Goal: Task Accomplishment & Management: Use online tool/utility

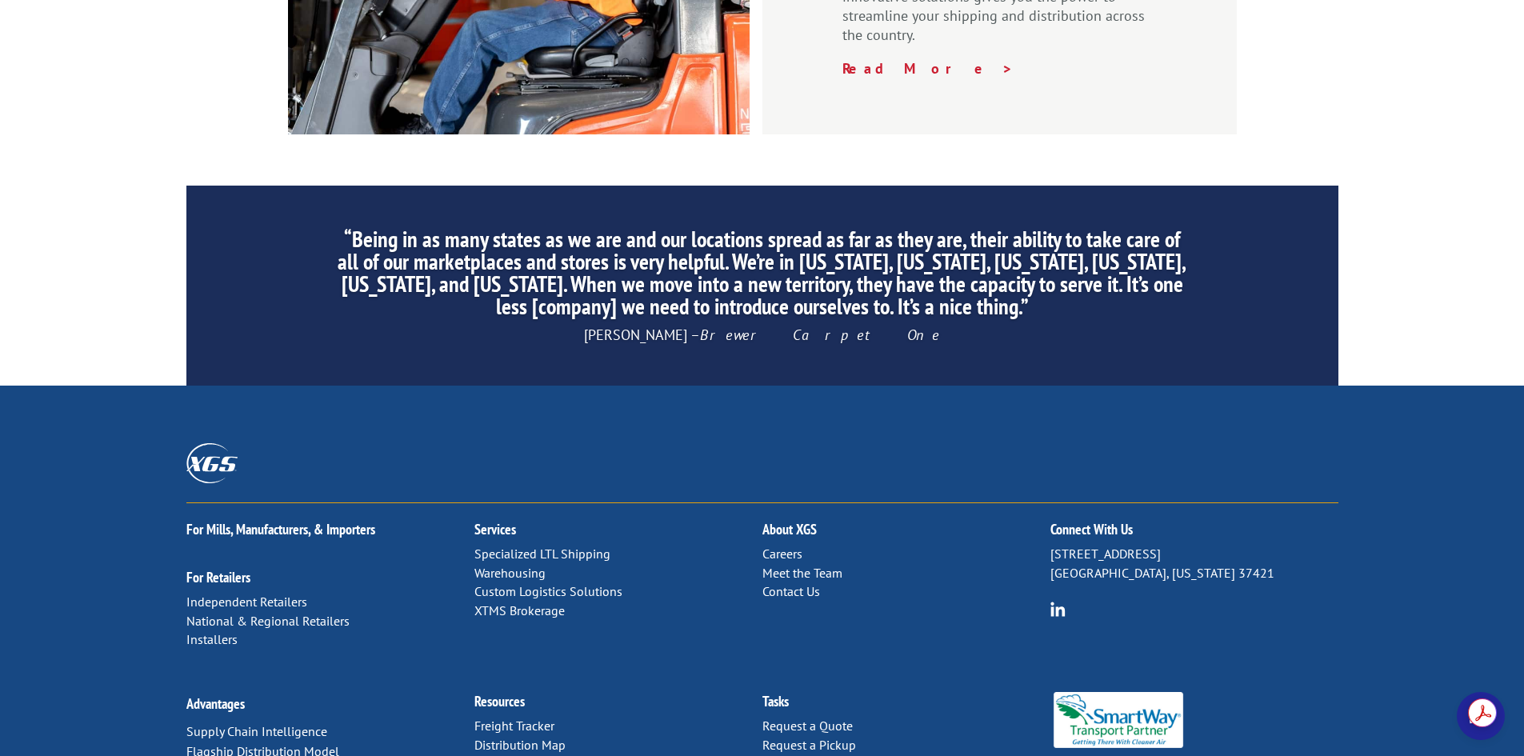
scroll to position [2411, 0]
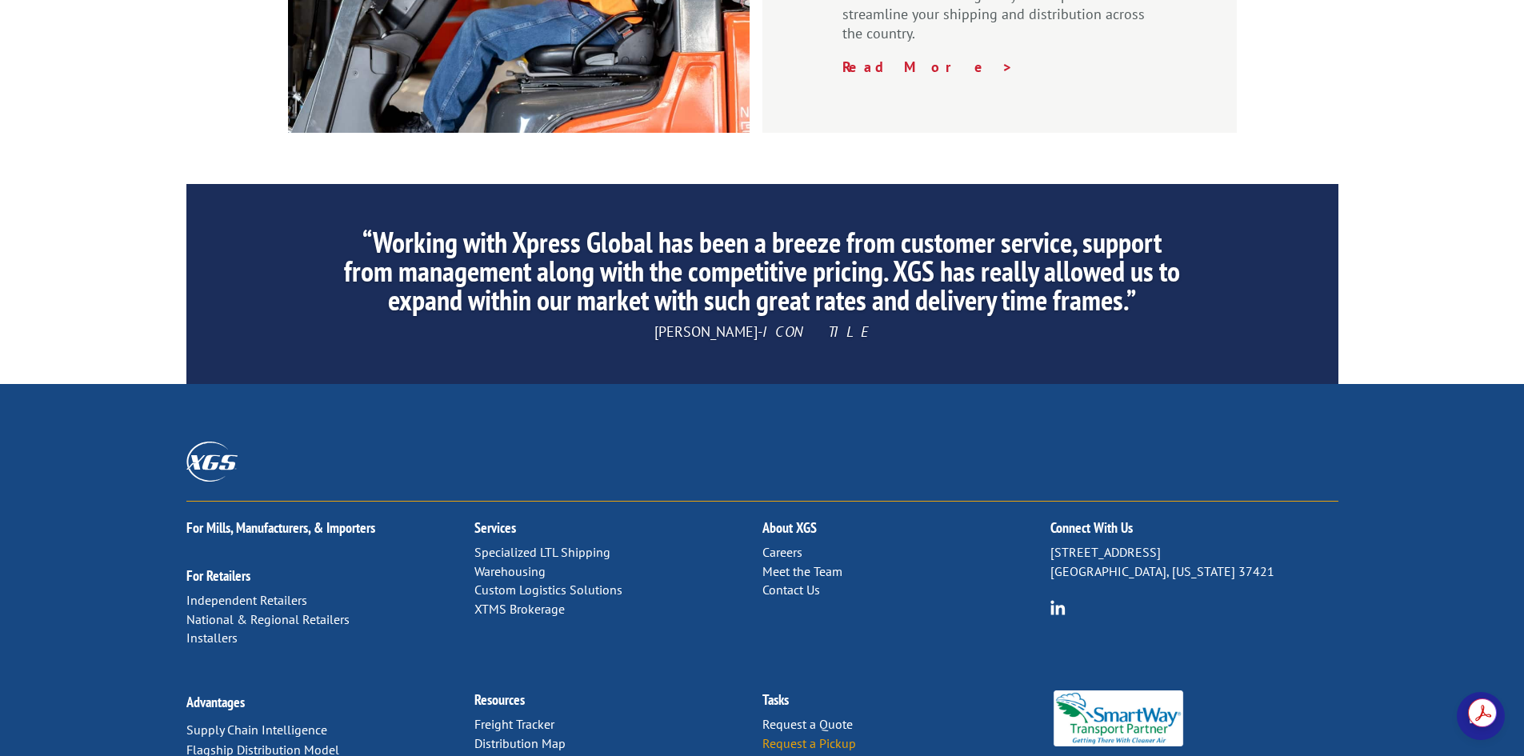
click at [822, 735] on link "Request a Pickup" at bounding box center [810, 743] width 94 height 16
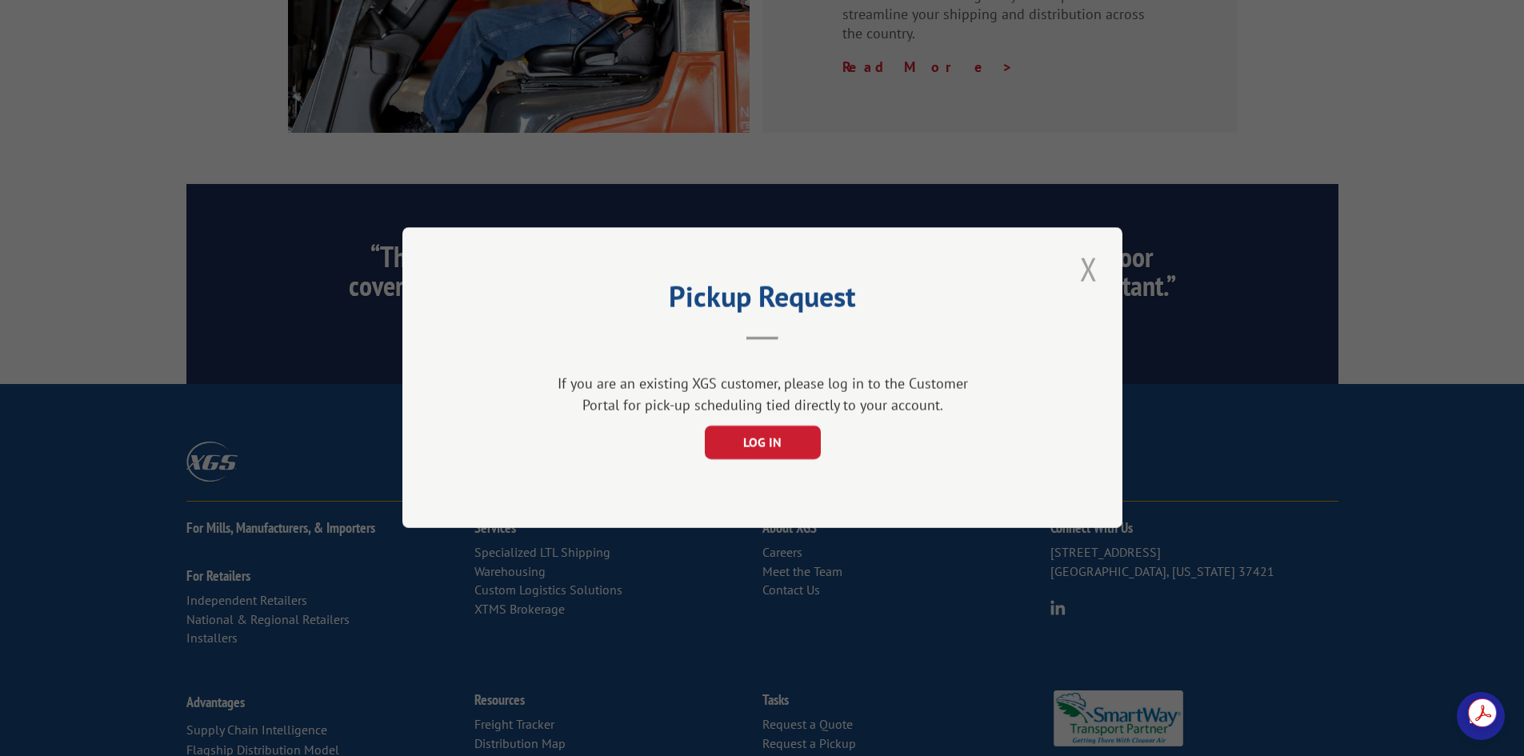
click at [1087, 275] on button "Close modal" at bounding box center [1088, 269] width 27 height 44
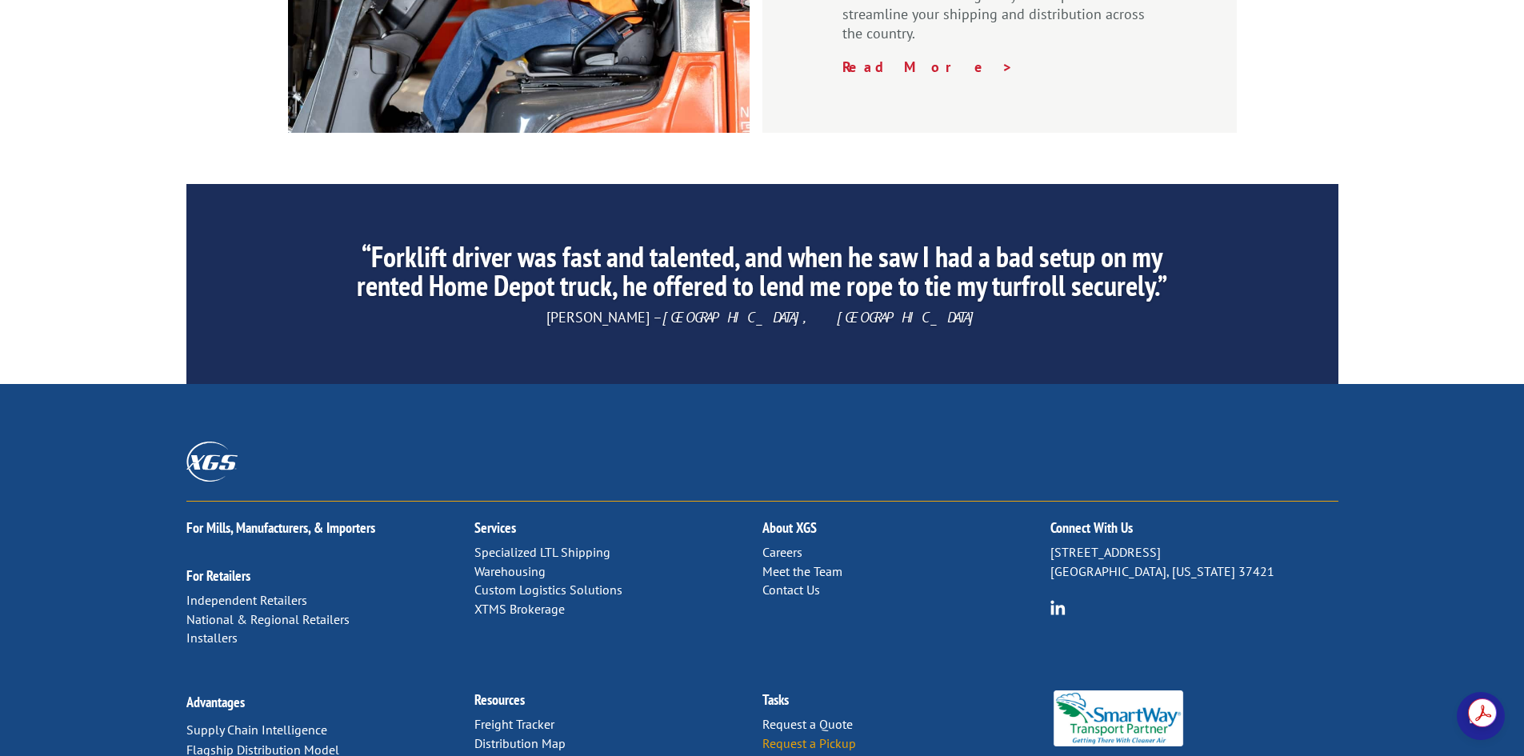
click at [813, 735] on link "Request a Pickup" at bounding box center [810, 743] width 94 height 16
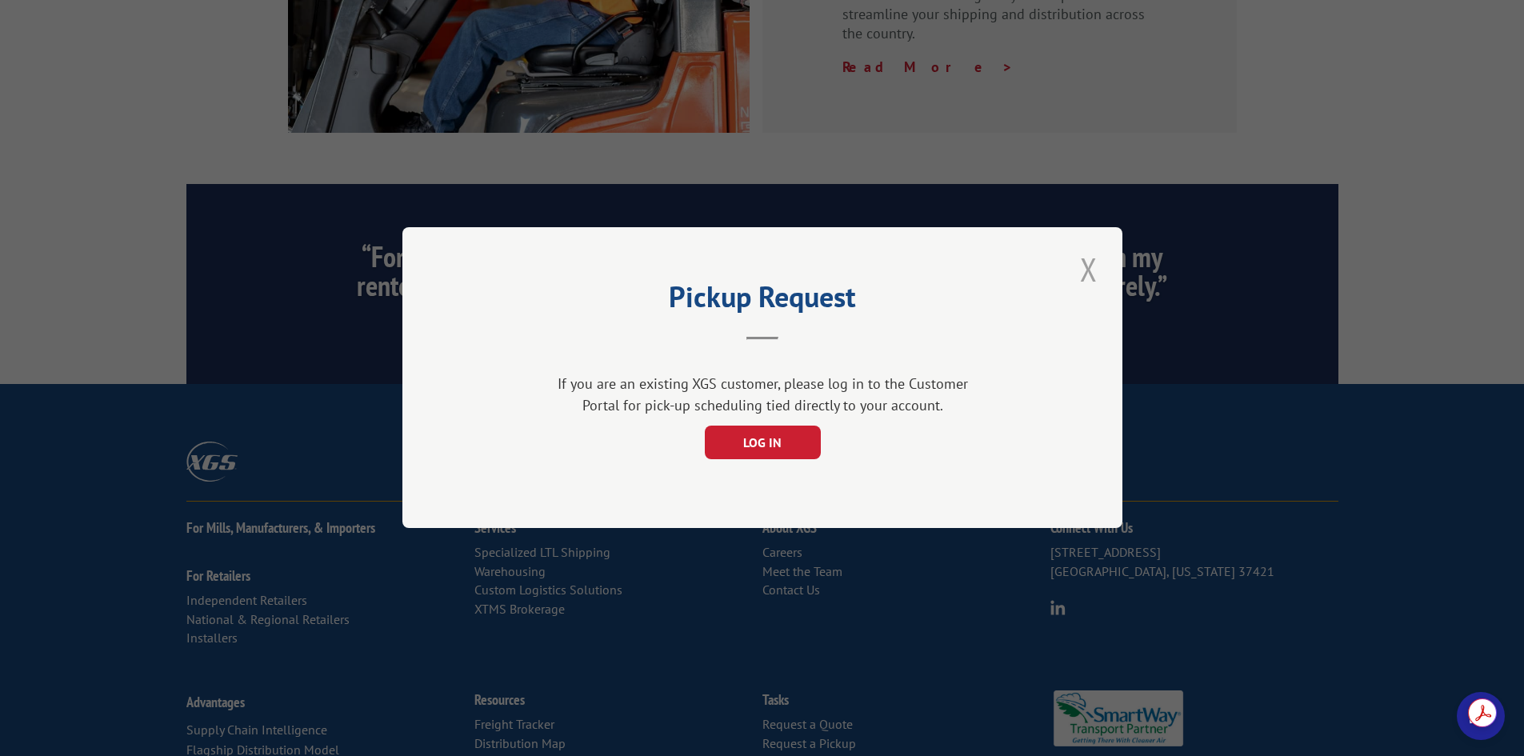
click at [1080, 282] on button "Close modal" at bounding box center [1088, 269] width 27 height 44
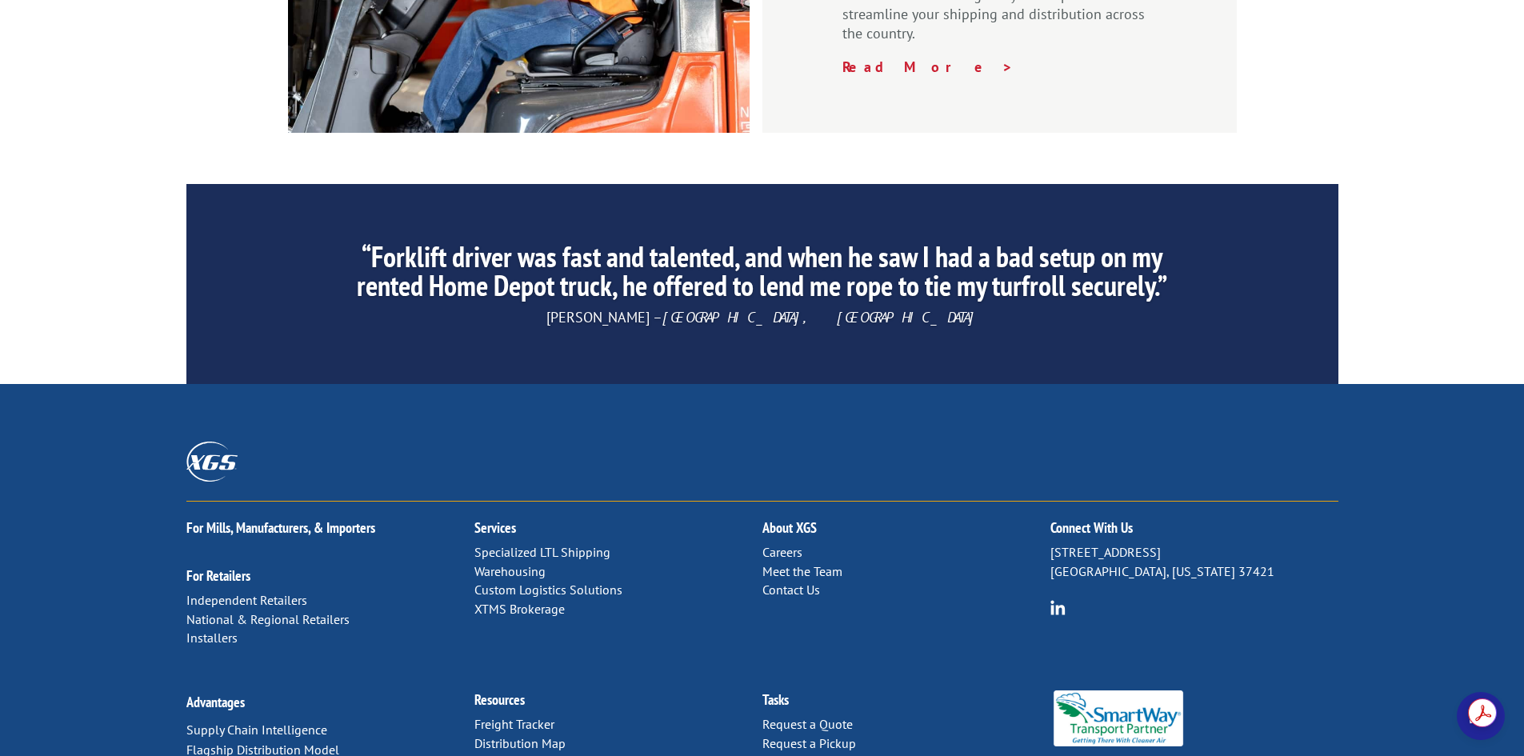
click at [797, 755] on link "Generate a BoL" at bounding box center [804, 763] width 82 height 16
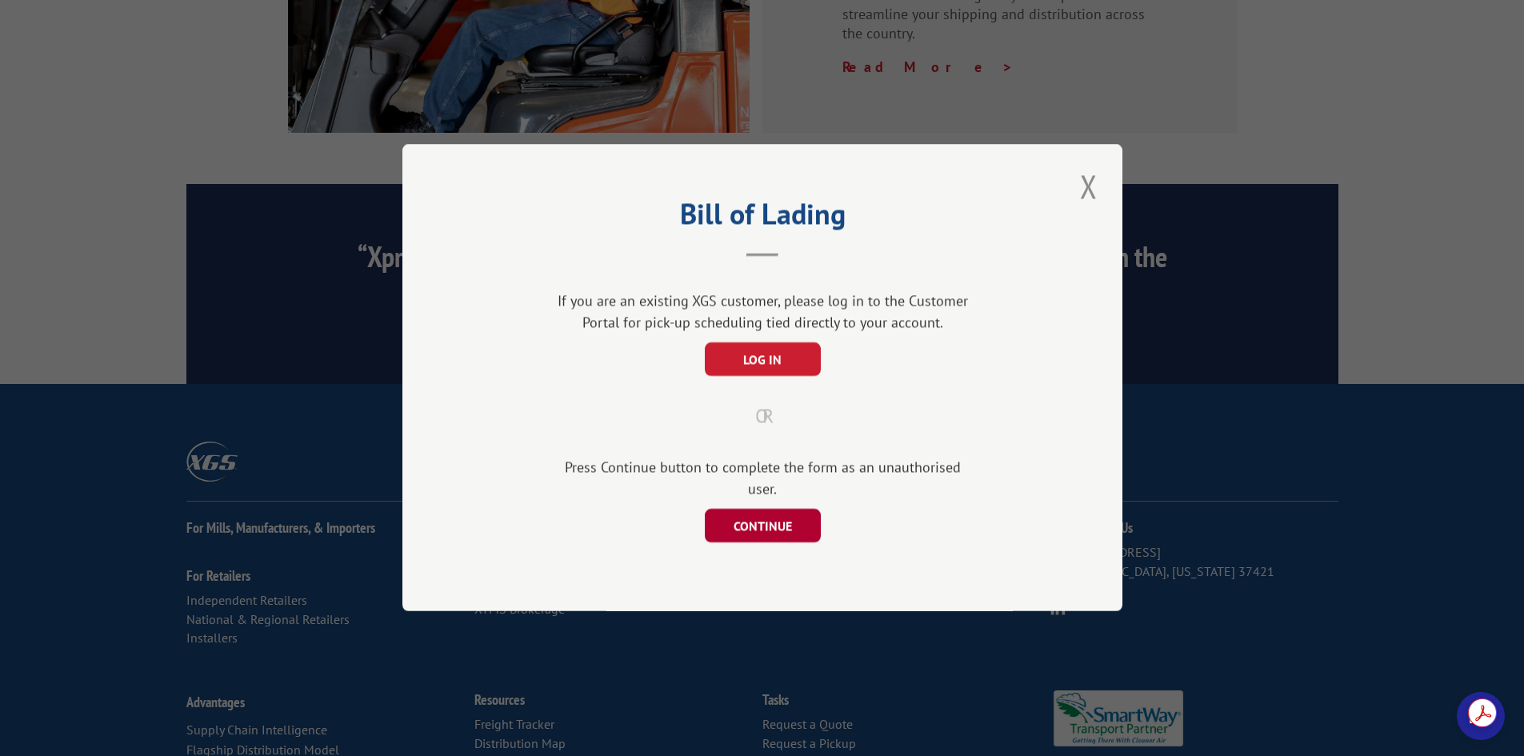
click at [771, 523] on button "CONTINUE" at bounding box center [762, 527] width 116 height 34
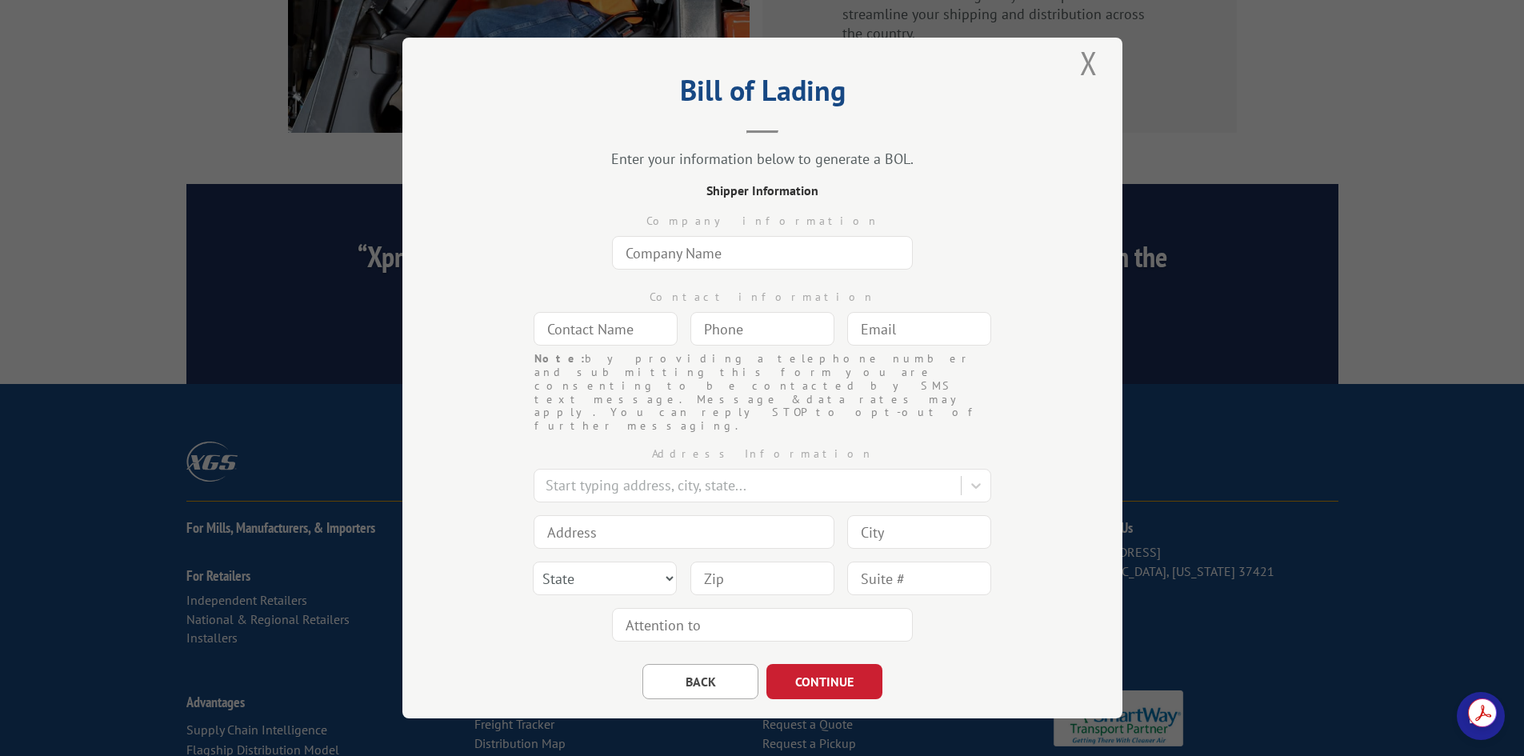
scroll to position [26, 0]
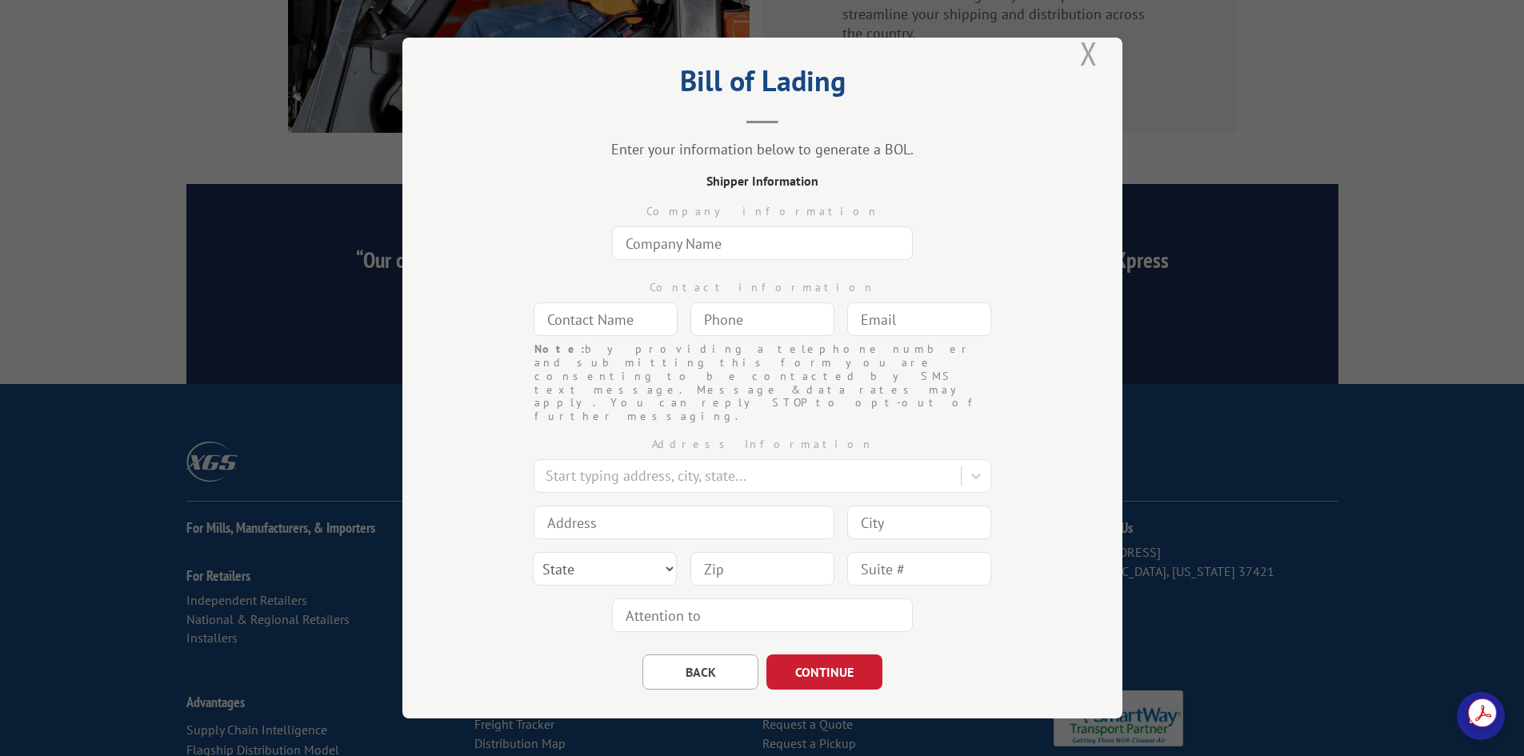
click at [1075, 54] on button "Close modal" at bounding box center [1088, 53] width 27 height 44
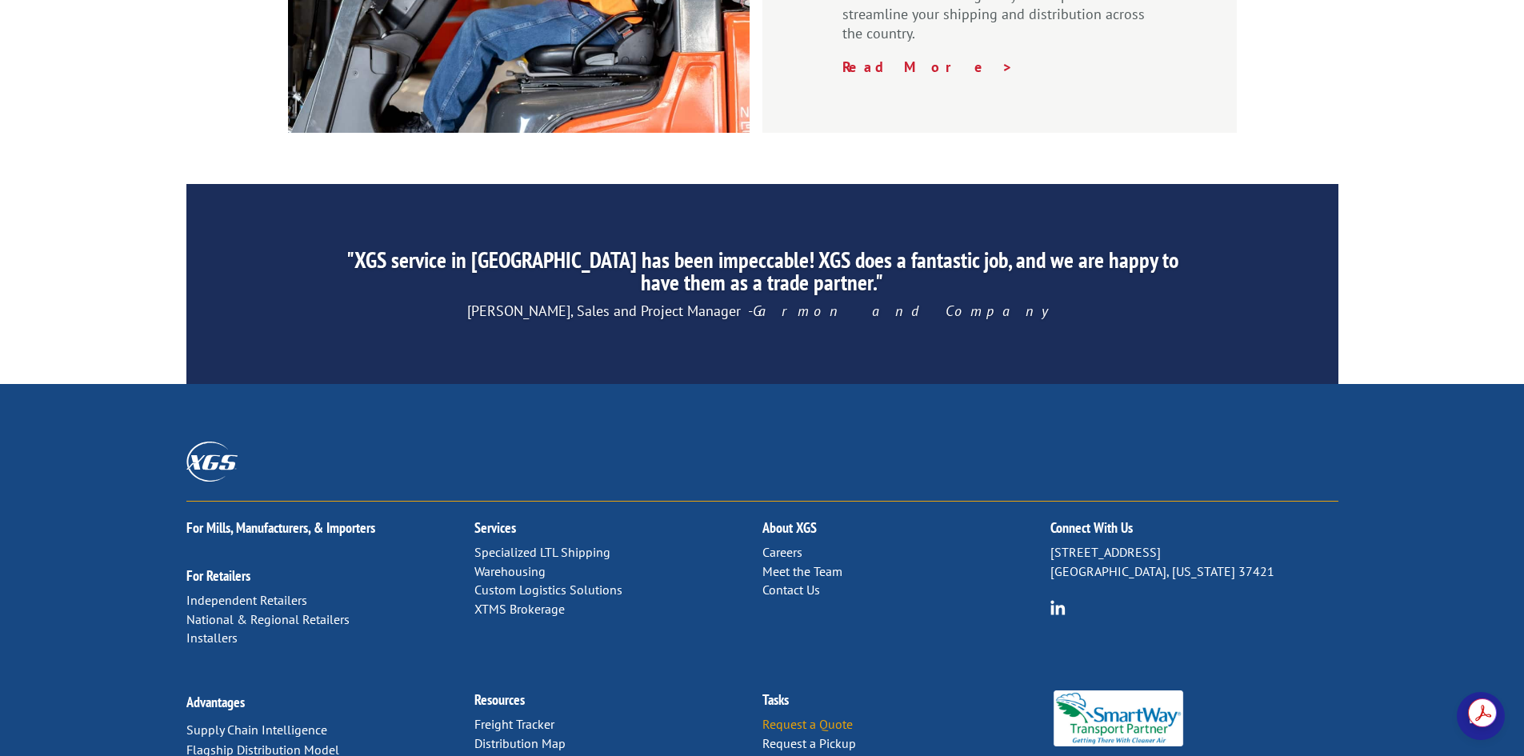
click at [808, 716] on link "Request a Quote" at bounding box center [808, 724] width 90 height 16
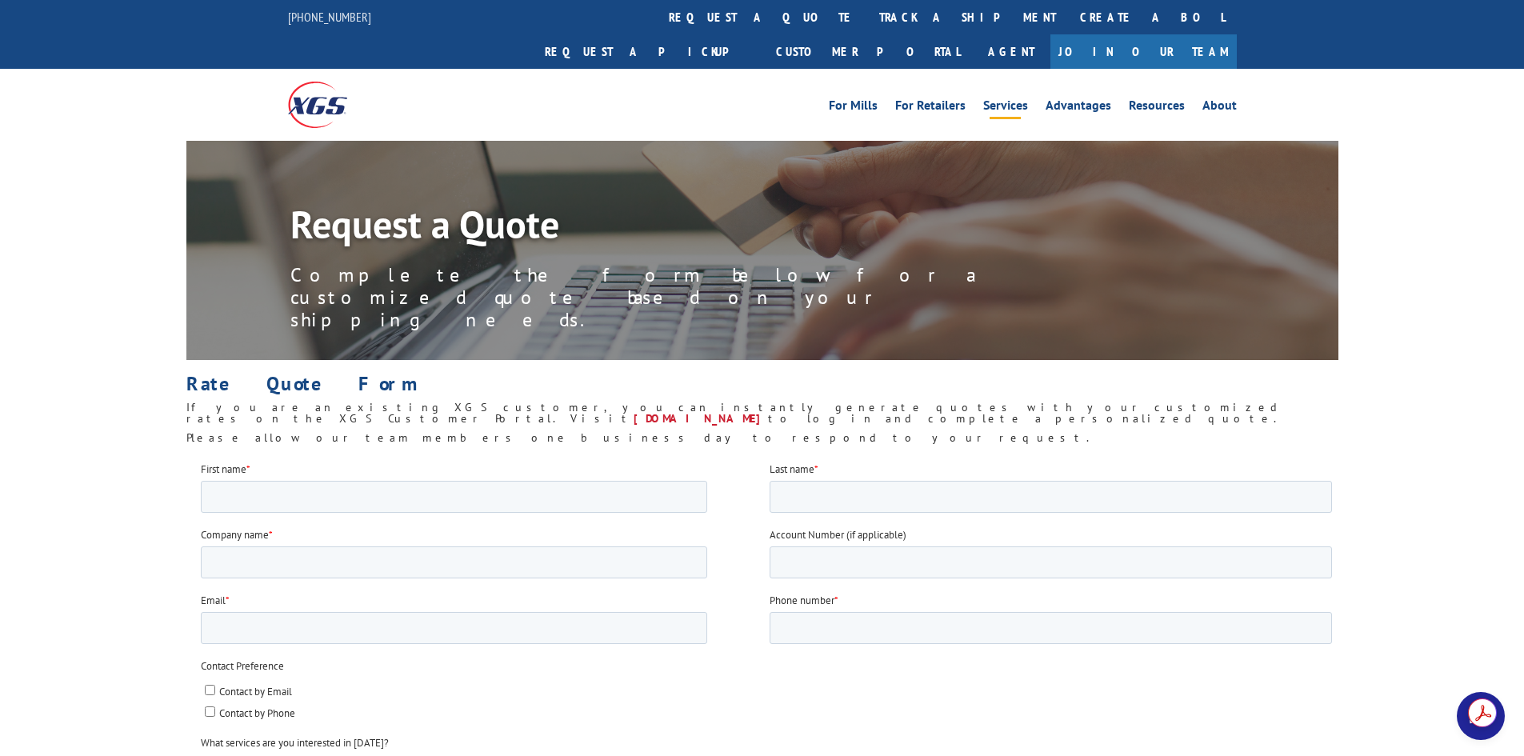
click at [1017, 99] on link "Services" at bounding box center [1005, 108] width 45 height 18
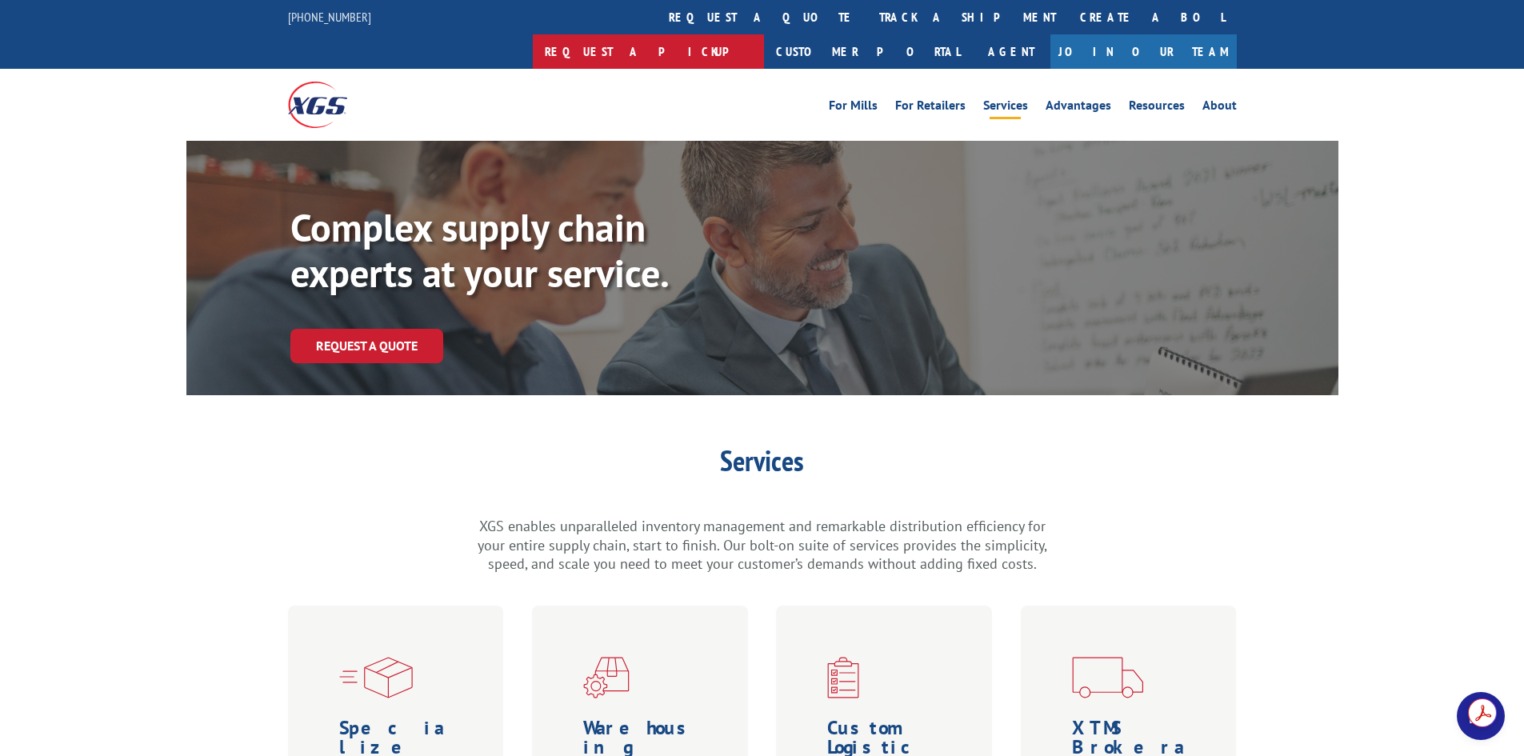
click at [764, 34] on link "Request a pickup" at bounding box center [648, 51] width 231 height 34
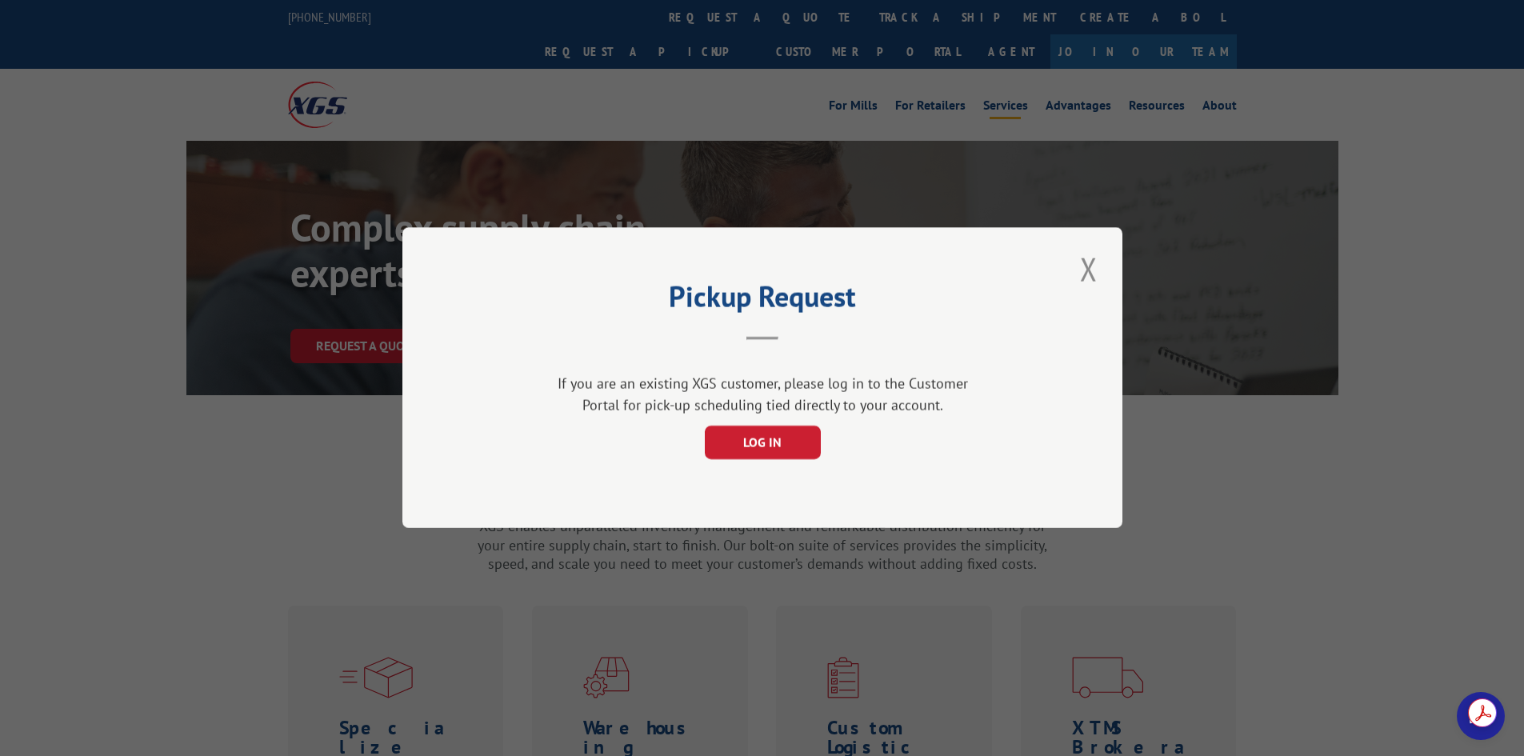
click at [1103, 274] on div "Pickup Request If you are an existing XGS customer, please log in to the Custom…" at bounding box center [763, 377] width 720 height 301
click at [762, 441] on button "LOG IN" at bounding box center [762, 444] width 116 height 34
